Goal: Transaction & Acquisition: Purchase product/service

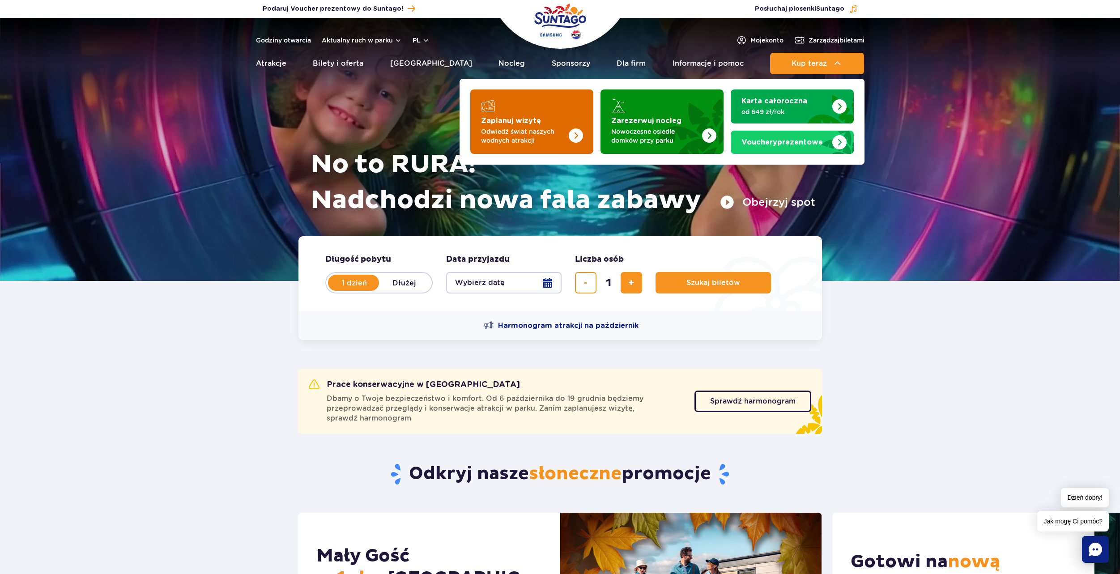
click at [549, 130] on p "Odwiedź świat naszych wodnych atrakcji" at bounding box center [524, 136] width 87 height 18
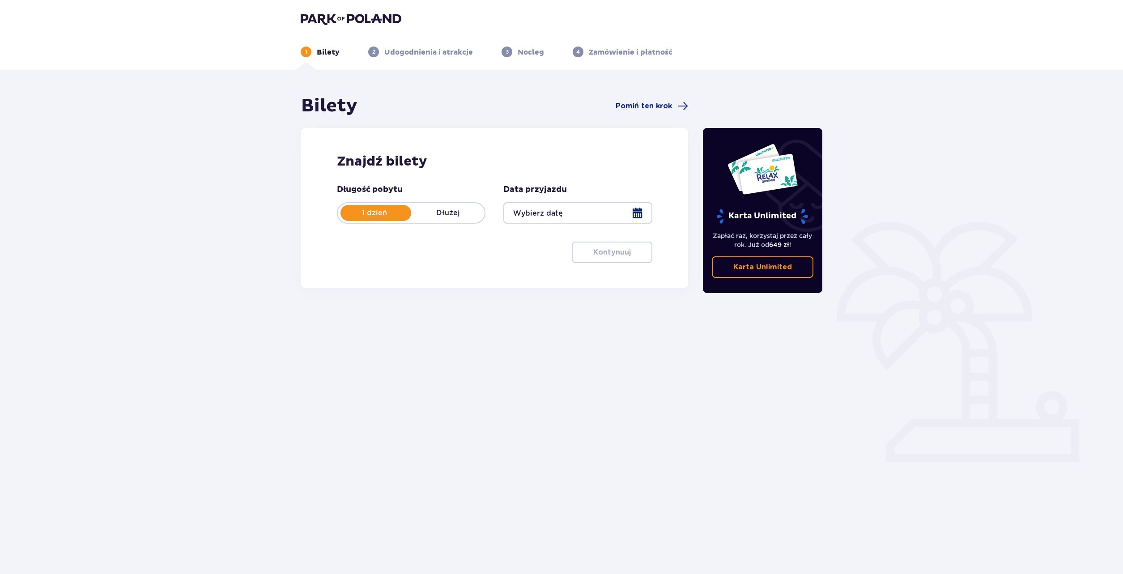
click at [541, 215] on div at bounding box center [577, 212] width 149 height 21
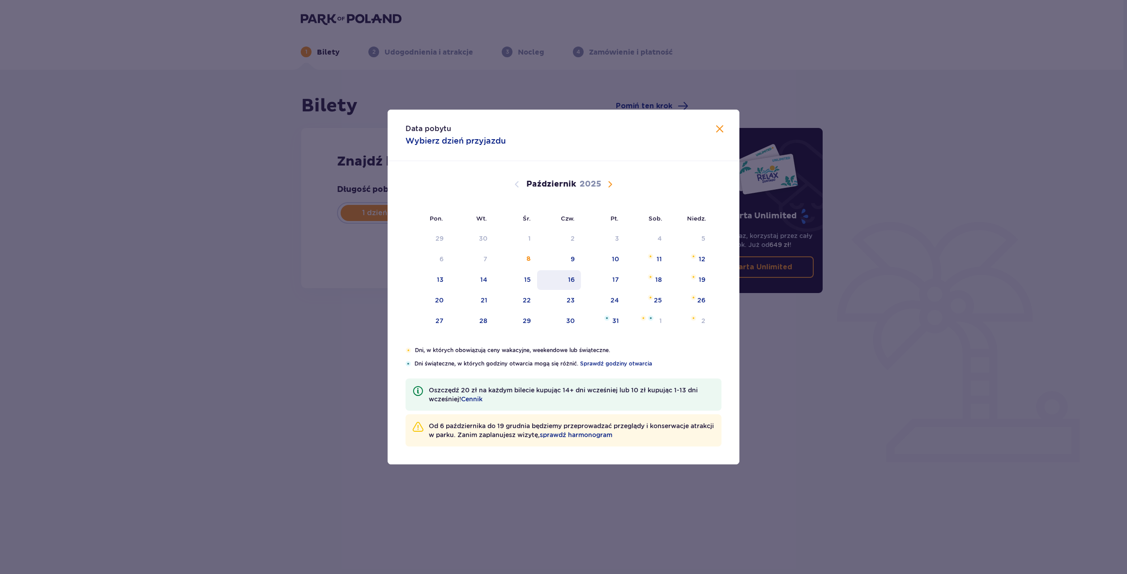
click at [564, 279] on div "16" at bounding box center [559, 280] width 44 height 20
type input "16.10.25"
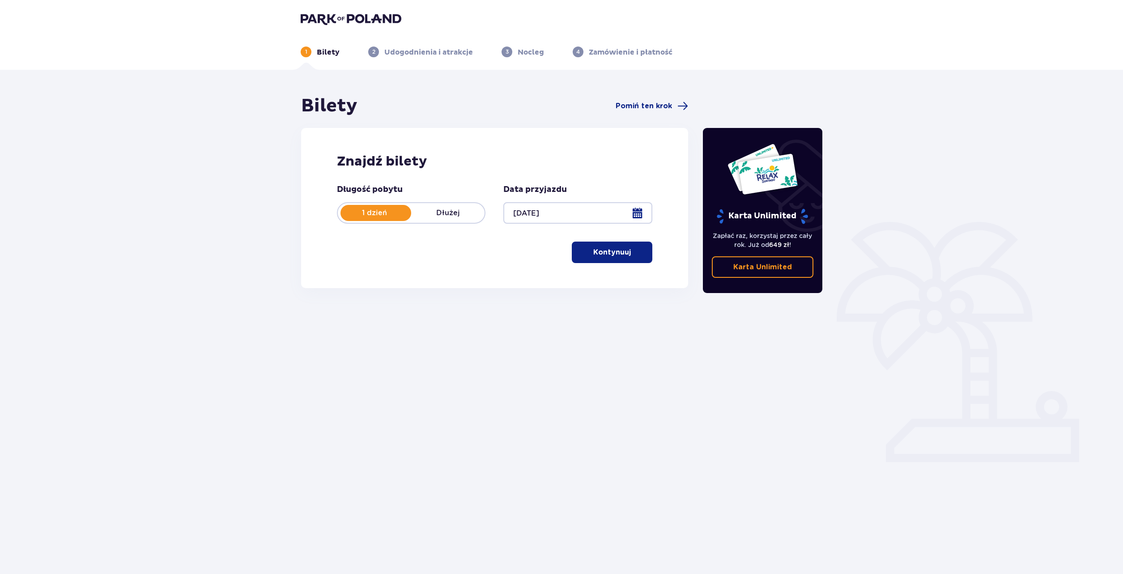
click at [616, 255] on p "Kontynuuj" at bounding box center [612, 252] width 38 height 10
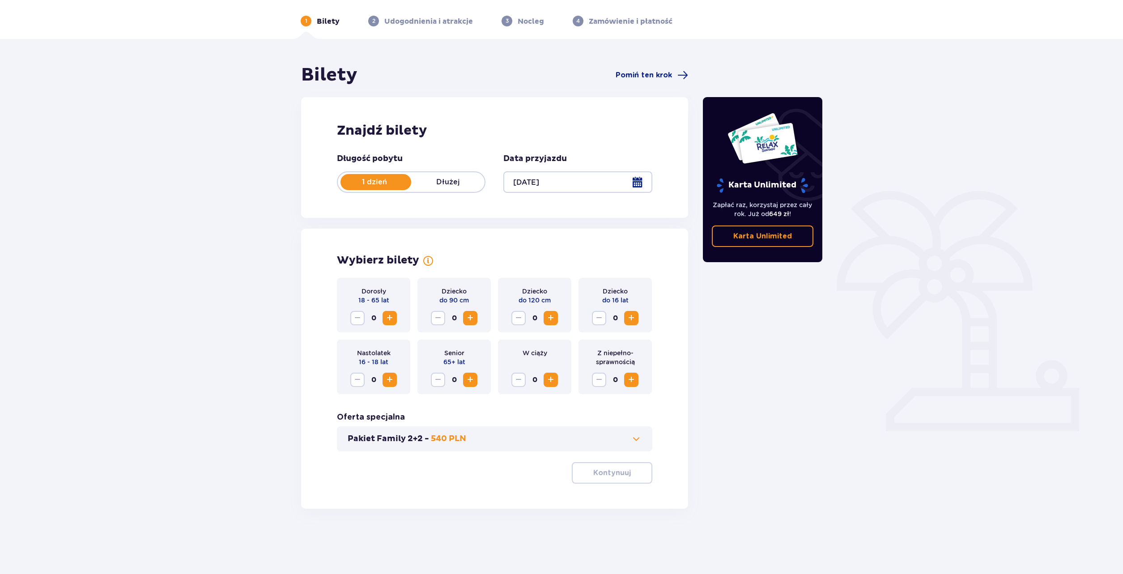
scroll to position [32, 0]
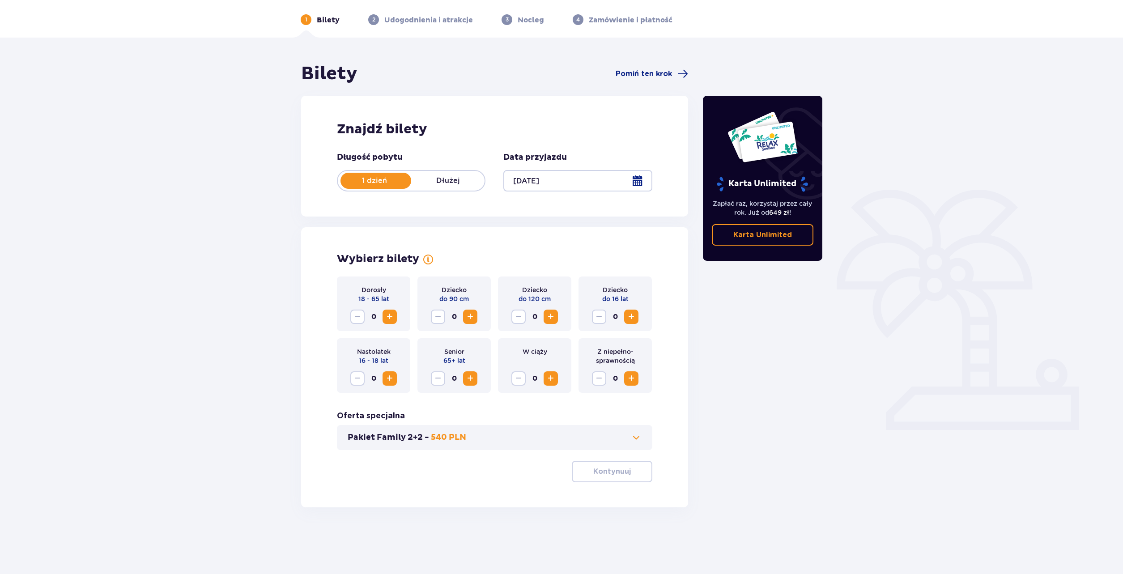
click at [391, 318] on span "Zwiększ" at bounding box center [389, 316] width 11 height 11
click at [614, 473] on p "Kontynuuj" at bounding box center [612, 472] width 38 height 10
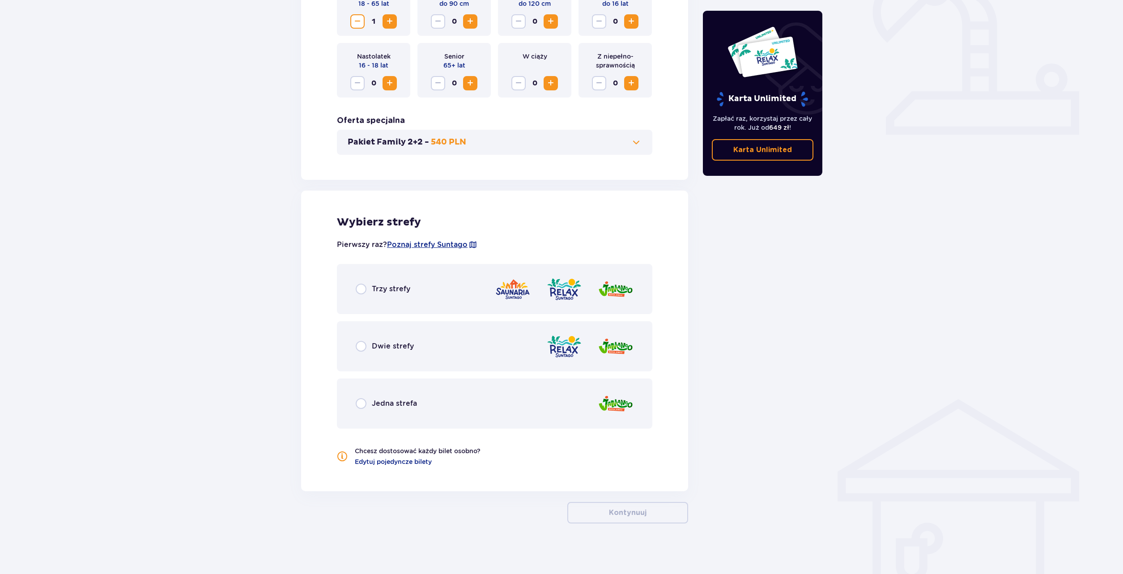
scroll to position [331, 0]
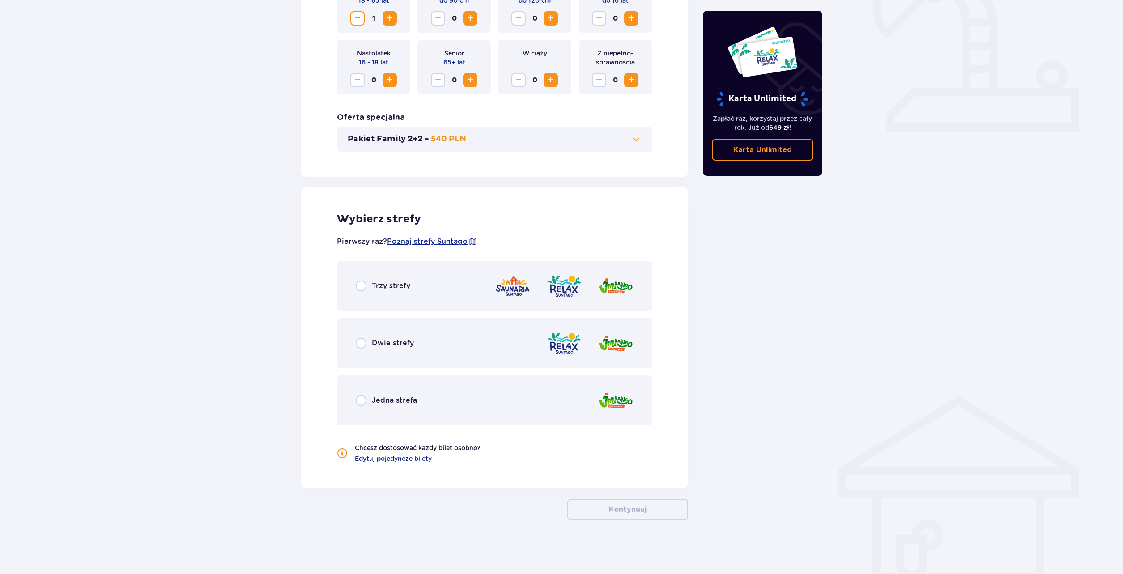
click at [358, 344] on input "radio" at bounding box center [361, 343] width 11 height 11
radio input "true"
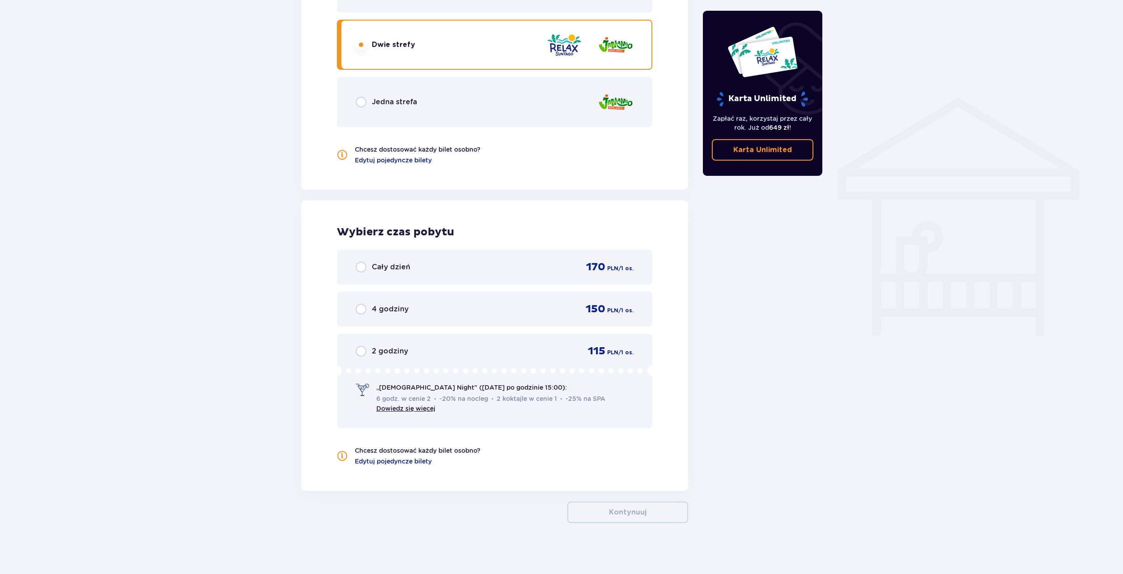
scroll to position [632, 0]
click at [363, 263] on input "radio" at bounding box center [361, 264] width 11 height 11
radio input "true"
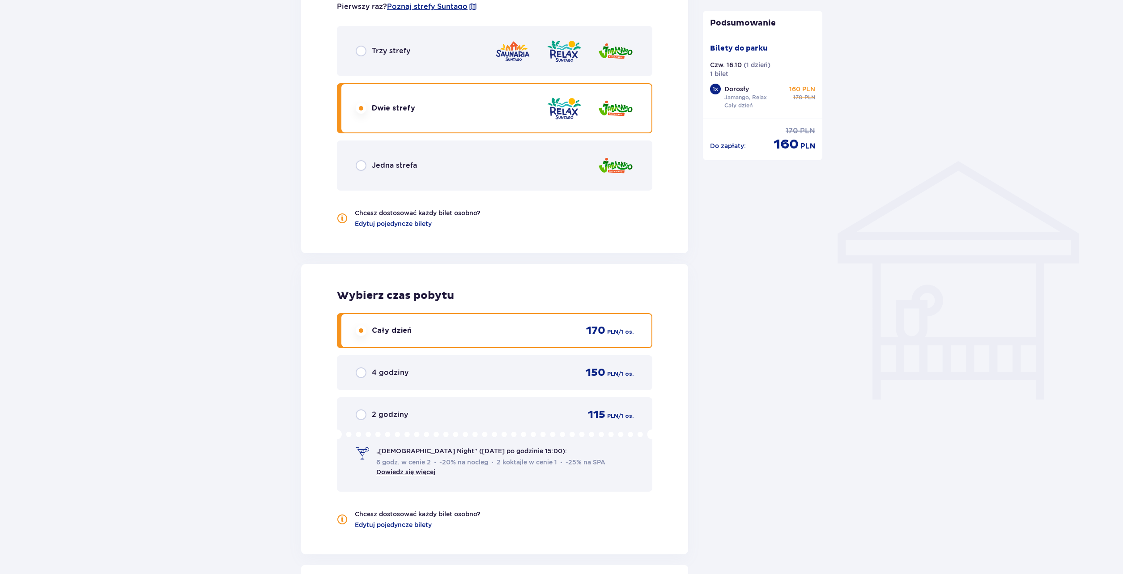
scroll to position [548, 0]
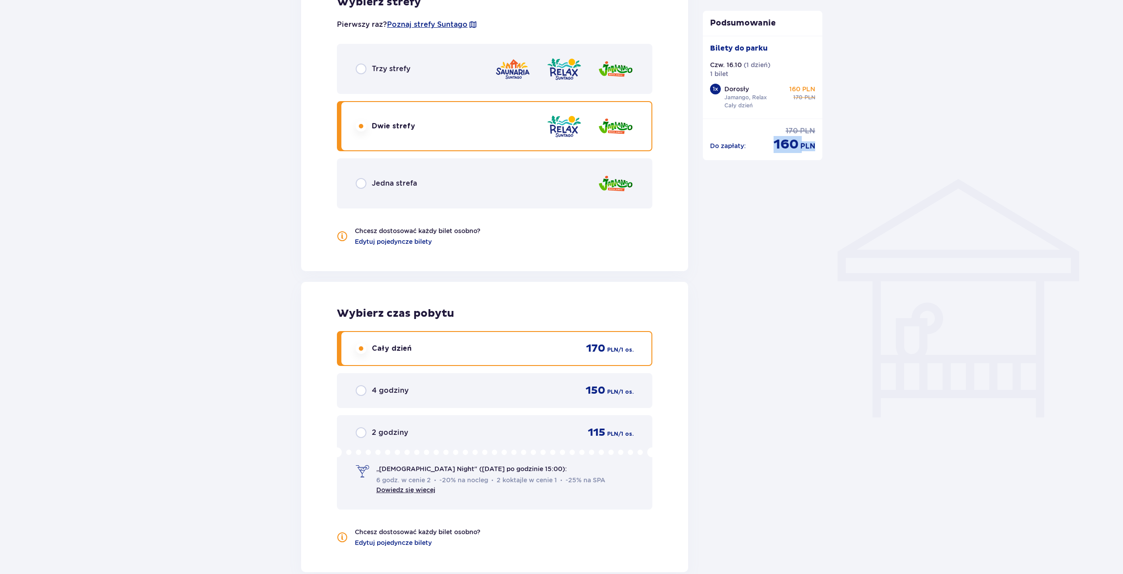
drag, startPoint x: 769, startPoint y: 145, endPoint x: 822, endPoint y: 147, distance: 52.9
click at [820, 147] on div "Do zapłaty : cena regularna 170 PLN cena po obniżce 160 PLN" at bounding box center [763, 136] width 120 height 34
click at [883, 191] on div "Bilety Pomiń ten krok Znajdź bilety Długość pobytu 1 dzień Dłużej Data przyjazd…" at bounding box center [561, 115] width 1123 height 1186
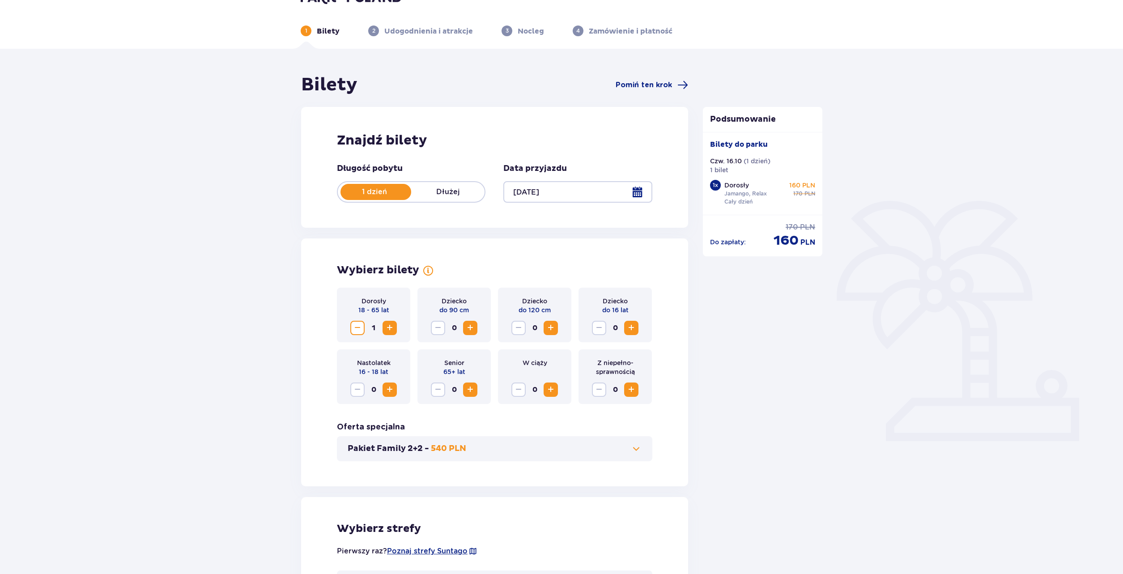
scroll to position [0, 0]
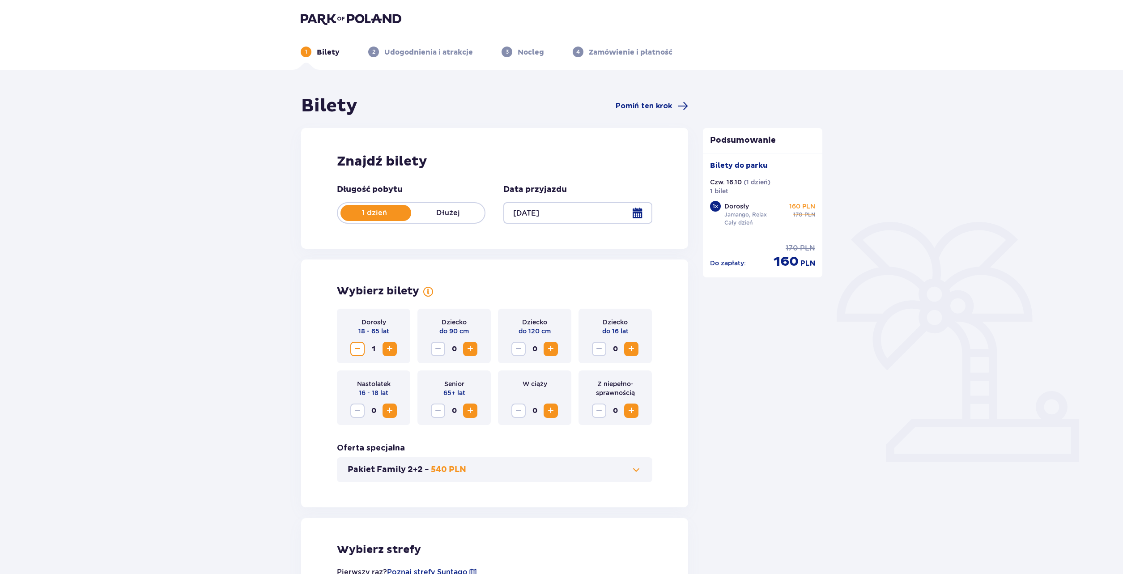
click at [343, 22] on img at bounding box center [351, 19] width 101 height 13
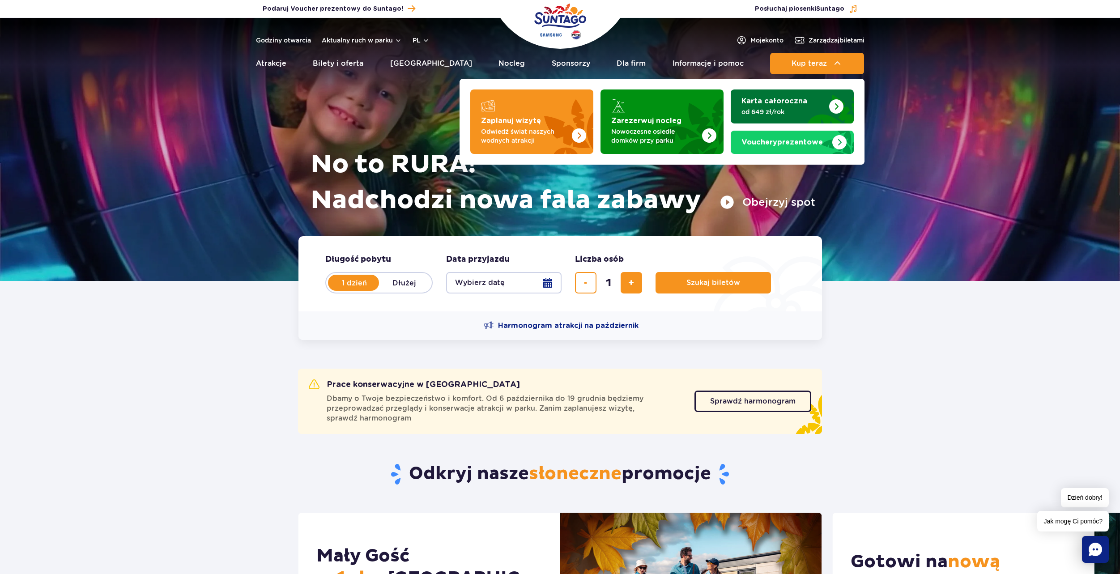
click at [794, 111] on p "od 649 zł/rok" at bounding box center [785, 111] width 87 height 9
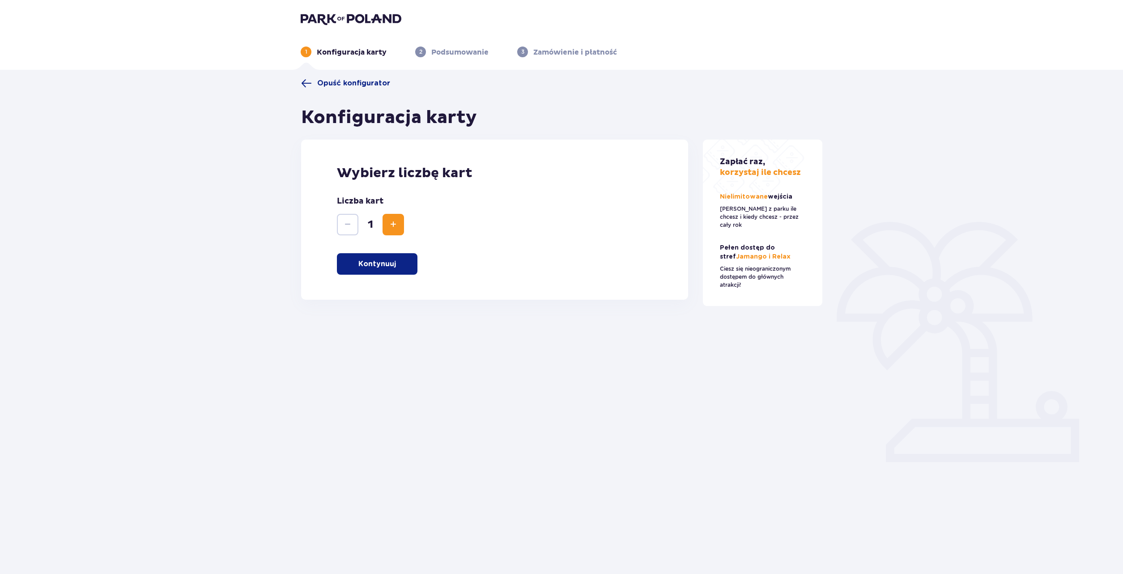
click at [382, 264] on p "Kontynuuj" at bounding box center [377, 264] width 38 height 10
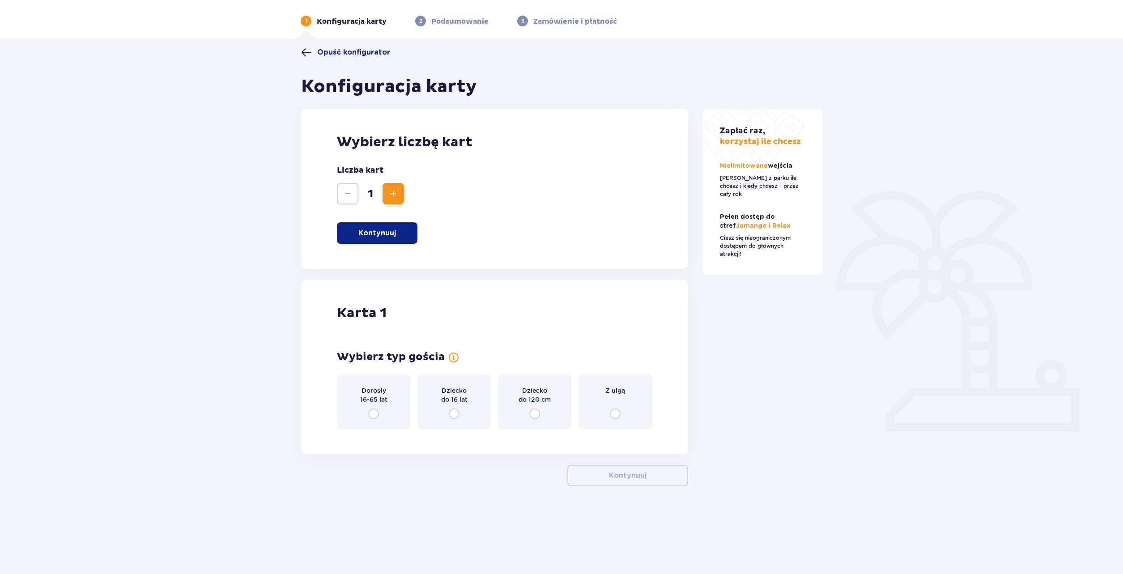
scroll to position [32, 0]
click at [392, 197] on span "Zwiększ" at bounding box center [393, 192] width 11 height 11
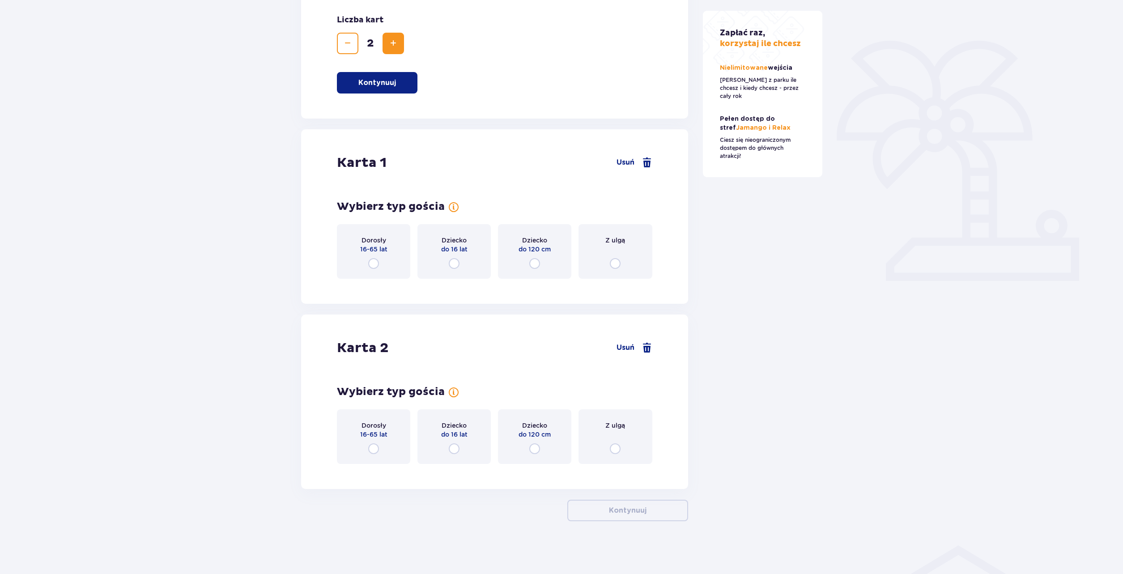
scroll to position [182, 0]
click at [378, 260] on input "radio" at bounding box center [373, 262] width 11 height 11
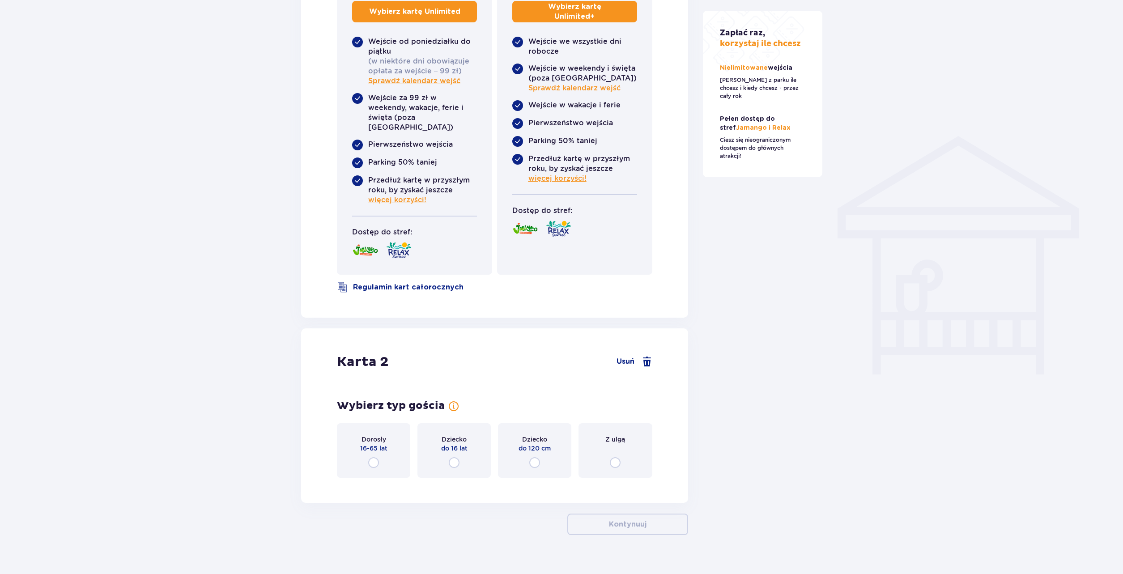
scroll to position [596, 0]
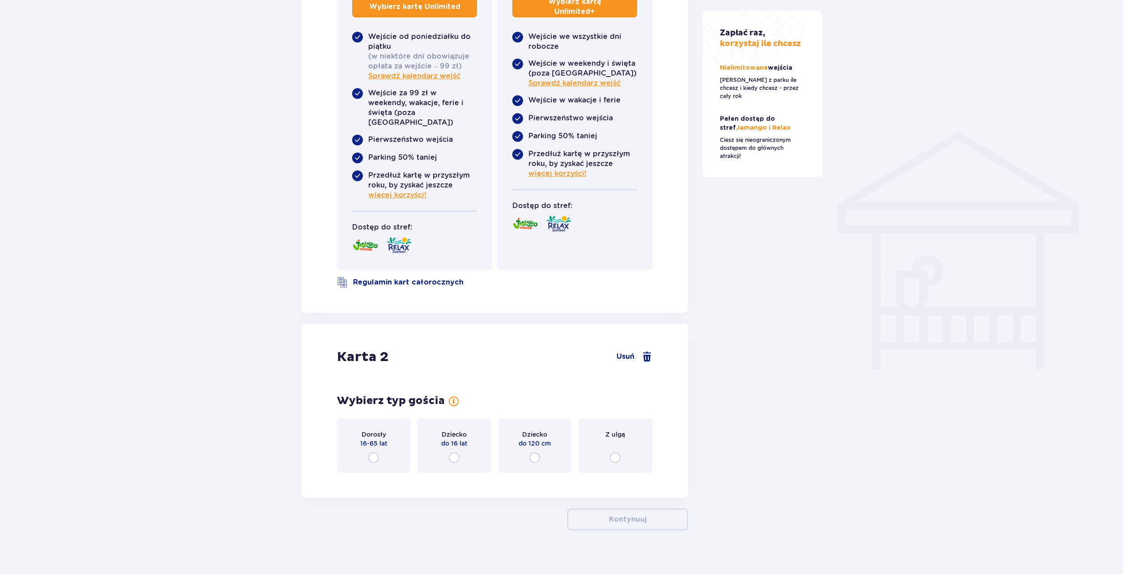
click at [373, 453] on input "radio" at bounding box center [373, 457] width 11 height 11
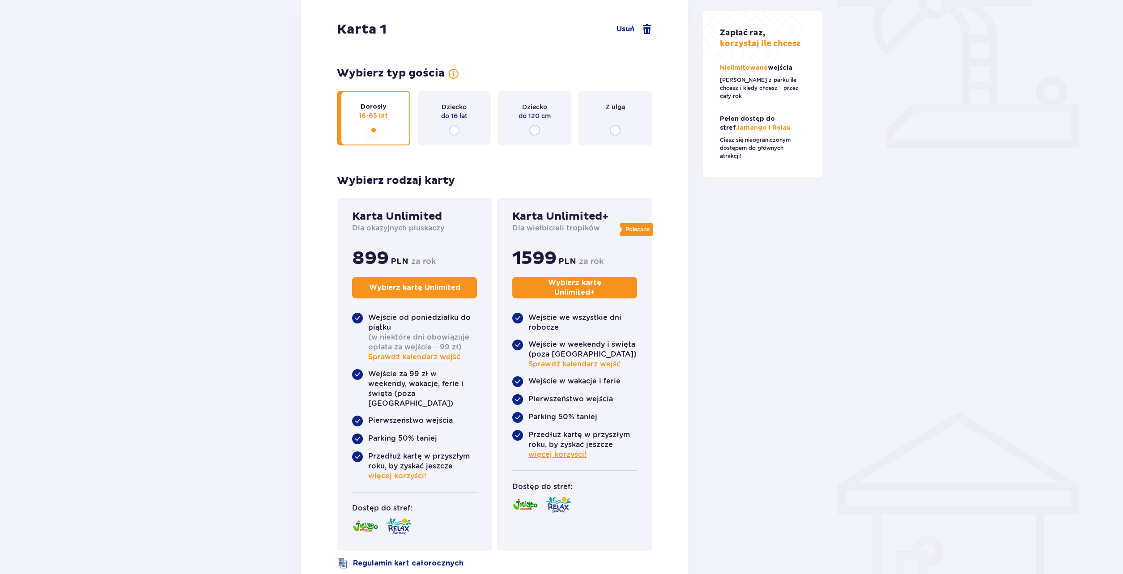
scroll to position [383, 0]
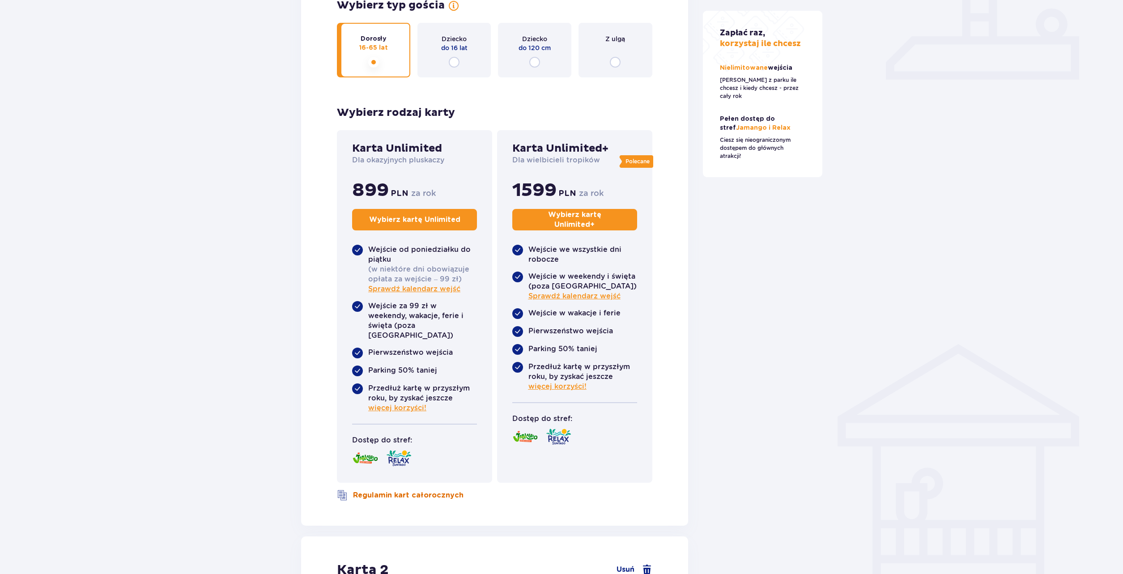
click at [408, 480] on div "Karta Unlimited Dla okazyjnych pluskaczy 899 PLN za rok Wybierz kartę Unlimited…" at bounding box center [494, 315] width 315 height 371
click at [409, 490] on link "Regulamin kart całorocznych" at bounding box center [408, 495] width 111 height 10
